Goal: Transaction & Acquisition: Purchase product/service

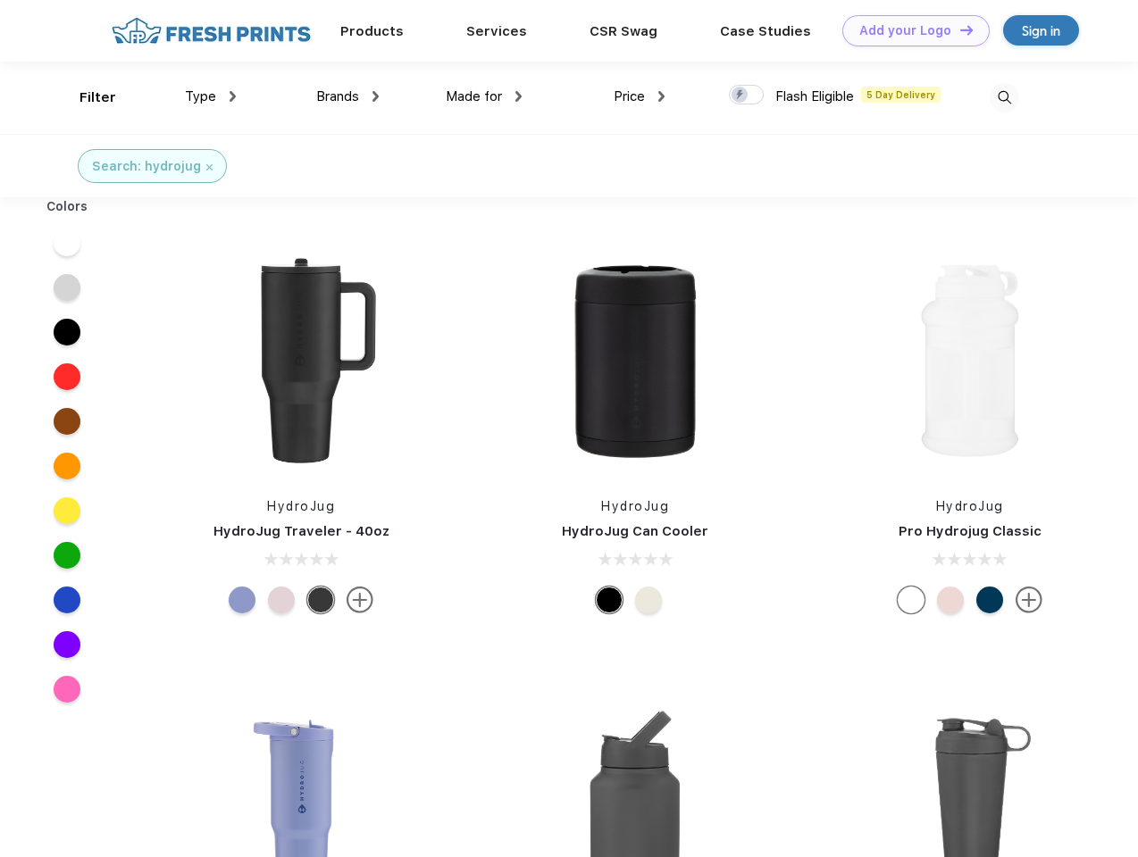
click at [909, 30] on link "Add your Logo Design Tool" at bounding box center [915, 30] width 147 height 31
click at [0, 0] on div "Design Tool" at bounding box center [0, 0] width 0 height 0
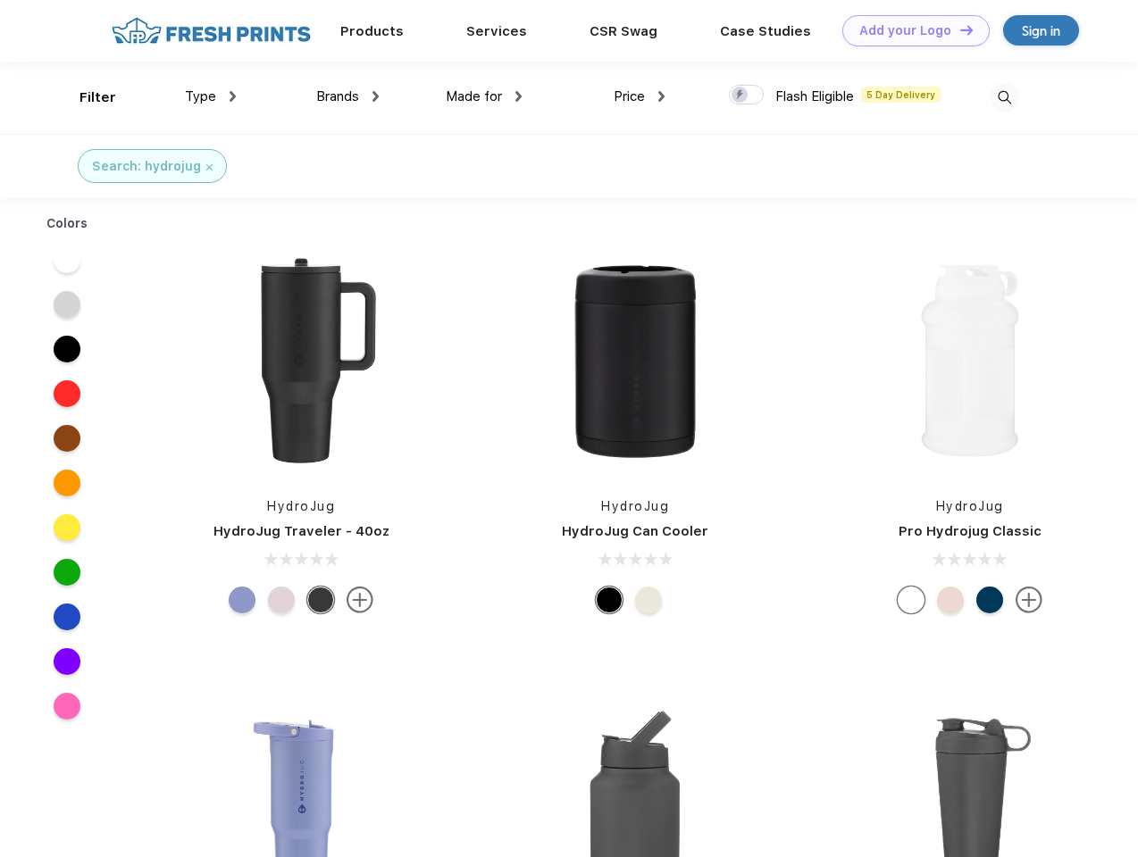
click at [958, 29] on link "Add your Logo Design Tool" at bounding box center [915, 30] width 147 height 31
click at [86, 97] on div "Filter" at bounding box center [97, 98] width 37 height 21
click at [211, 96] on span "Type" at bounding box center [200, 96] width 31 height 16
click at [347, 96] on span "Brands" at bounding box center [337, 96] width 43 height 16
click at [484, 96] on span "Made for" at bounding box center [474, 96] width 56 height 16
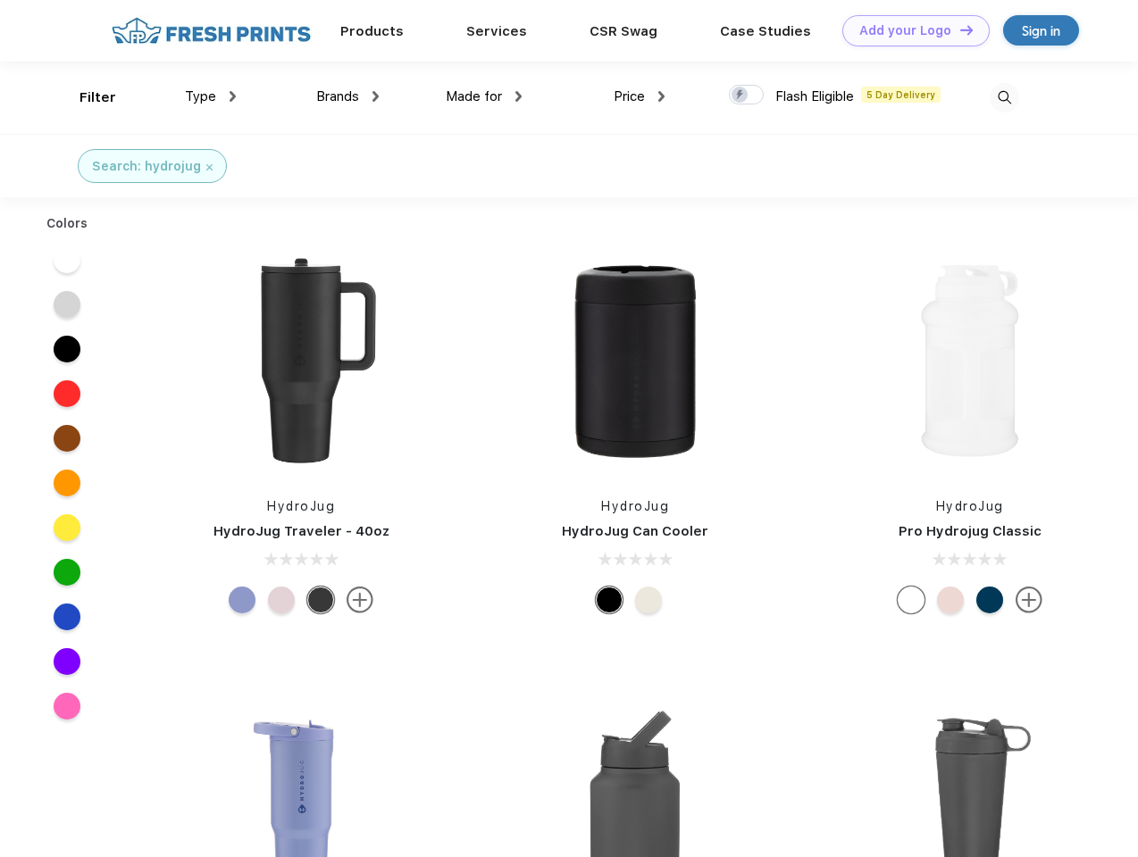
click at [639, 96] on span "Price" at bounding box center [628, 96] width 31 height 16
click at [747, 96] on div at bounding box center [746, 95] width 35 height 20
click at [740, 96] on input "checkbox" at bounding box center [735, 90] width 12 height 12
click at [1004, 97] on img at bounding box center [1003, 97] width 29 height 29
